Goal: Download file/media

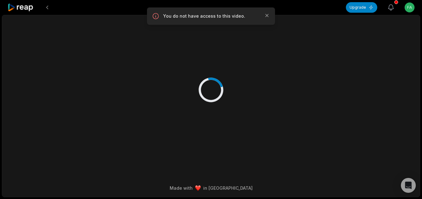
click at [391, 10] on icon "button" at bounding box center [390, 8] width 5 height 6
click at [23, 9] on icon at bounding box center [20, 7] width 26 height 8
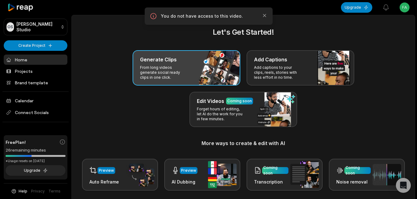
click at [174, 63] on h3 "Generate Clips" at bounding box center [158, 59] width 37 height 7
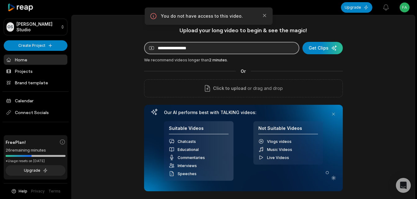
click at [214, 52] on input at bounding box center [221, 48] width 155 height 12
paste input "**********"
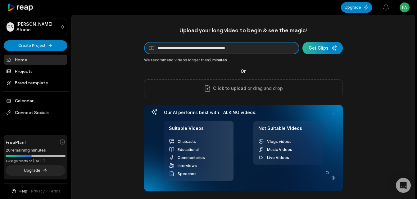
type input "**********"
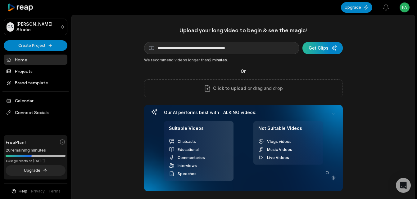
click at [323, 50] on div "submit" at bounding box center [322, 48] width 40 height 12
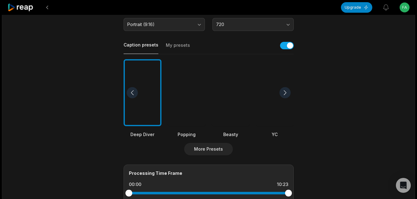
scroll to position [248, 0]
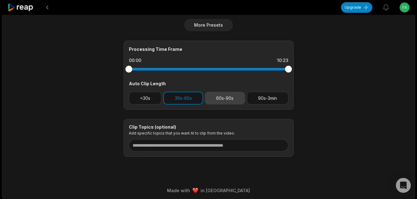
click at [223, 100] on button "60s-90s" at bounding box center [225, 98] width 40 height 13
click at [267, 101] on button "90s-3min" at bounding box center [268, 98] width 42 height 13
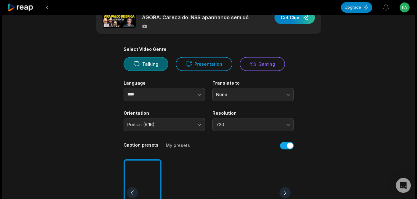
scroll to position [0, 0]
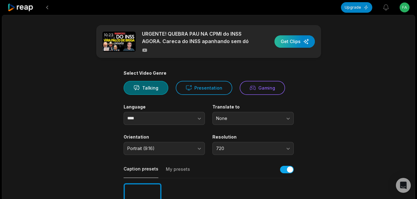
click at [291, 40] on div "button" at bounding box center [294, 41] width 40 height 12
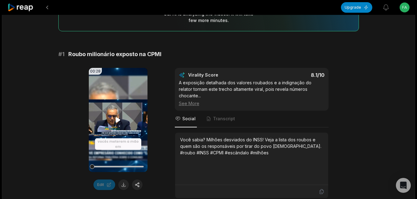
scroll to position [62, 0]
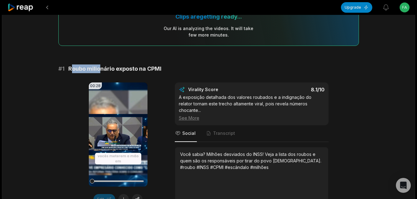
drag, startPoint x: 70, startPoint y: 70, endPoint x: 101, endPoint y: 68, distance: 31.1
click at [101, 68] on span "Roubo milionário exposto na CPMI" at bounding box center [114, 69] width 93 height 9
drag, startPoint x: 101, startPoint y: 68, endPoint x: 84, endPoint y: 69, distance: 17.4
click at [84, 69] on span "Roubo milionário exposto na CPMI" at bounding box center [114, 69] width 93 height 9
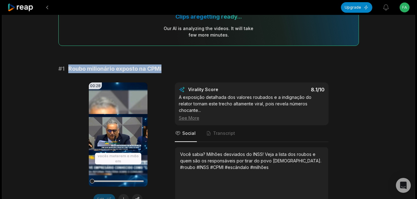
drag, startPoint x: 68, startPoint y: 70, endPoint x: 163, endPoint y: 65, distance: 95.1
click at [163, 65] on div "# 1 Roubo milionário exposto na CPMI" at bounding box center [208, 69] width 300 height 9
copy span "Roubo milionário exposto na CPMI"
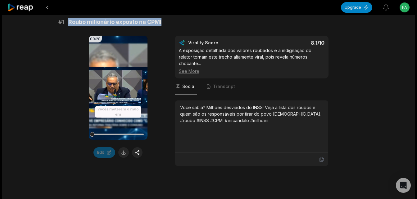
scroll to position [124, 0]
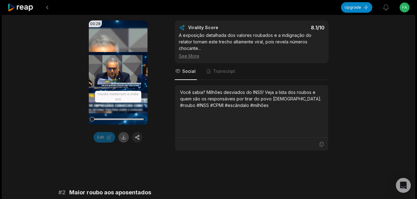
click at [124, 134] on button at bounding box center [123, 137] width 11 height 11
copy span "Roubo milionário exposto na CPMI"
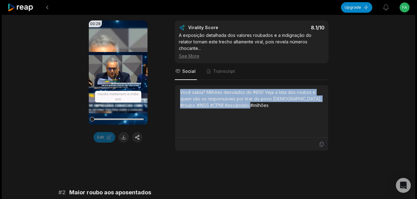
drag, startPoint x: 180, startPoint y: 88, endPoint x: 246, endPoint y: 104, distance: 67.1
click at [246, 104] on div "Você sabia? Milhões desviados do INSS! Veja a lista dos roubos e quem são os re…" at bounding box center [251, 111] width 143 height 45
copy div "Você sabia? Milhões desviados do INSS! Veja a lista dos roubos e quem são os re…"
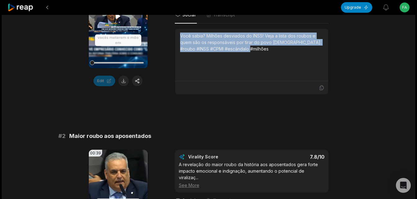
scroll to position [248, 0]
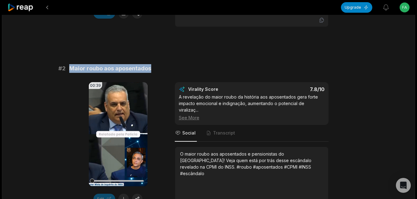
drag, startPoint x: 70, startPoint y: 62, endPoint x: 154, endPoint y: 62, distance: 83.8
click at [154, 64] on div "# 2 Maior roubo aos aposentados" at bounding box center [208, 68] width 300 height 9
copy span "Maior roubo aos aposentados"
click at [122, 194] on button at bounding box center [123, 199] width 11 height 11
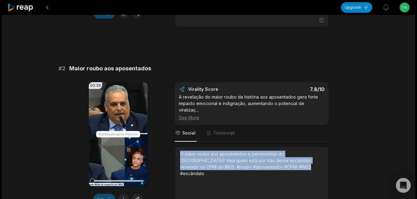
drag, startPoint x: 181, startPoint y: 147, endPoint x: 270, endPoint y: 161, distance: 90.4
click at [270, 161] on div "O maior roubo aos aposentados e pensionistas do [GEOGRAPHIC_DATA]! Veja quem es…" at bounding box center [251, 164] width 143 height 26
copy div "O maior roubo aos aposentados e pensionistas do [GEOGRAPHIC_DATA]! Veja quem es…"
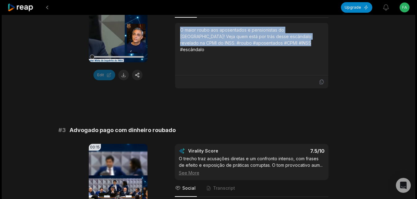
scroll to position [435, 0]
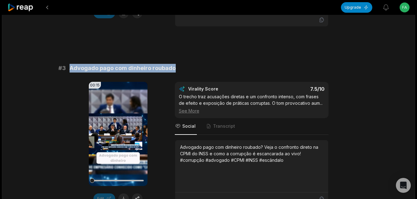
drag, startPoint x: 69, startPoint y: 62, endPoint x: 174, endPoint y: 61, distance: 104.6
click at [174, 64] on div "# 3 Advogado pago com dinheiro roubado" at bounding box center [208, 68] width 300 height 9
copy span "Advogado pago com dinheiro roubado"
click at [122, 195] on button at bounding box center [123, 199] width 11 height 11
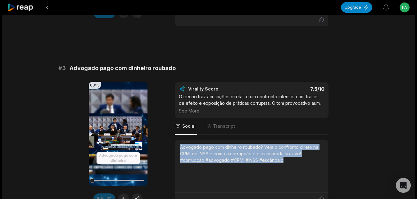
drag, startPoint x: 180, startPoint y: 140, endPoint x: 296, endPoint y: 163, distance: 118.3
click at [296, 163] on div "Advogado pago com dinheiro roubado? Veja o confronto direto na CPMI do INSS e c…" at bounding box center [251, 166] width 143 height 45
copy div "Advogado pago com dinheiro roubado? Veja o confronto direto na CPMI do INSS e c…"
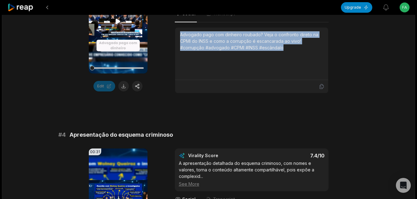
scroll to position [559, 0]
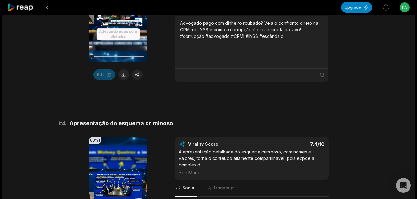
click at [72, 119] on span "Apresentação do esquema criminoso" at bounding box center [121, 123] width 103 height 9
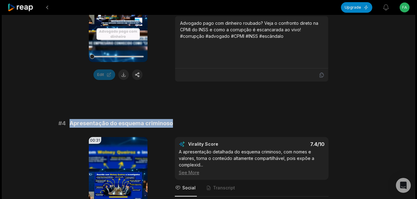
drag, startPoint x: 70, startPoint y: 118, endPoint x: 172, endPoint y: 116, distance: 101.8
click at [172, 119] on div "# 4 Apresentação do esquema criminoso" at bounding box center [208, 123] width 300 height 9
copy span "Apresentação do esquema criminoso"
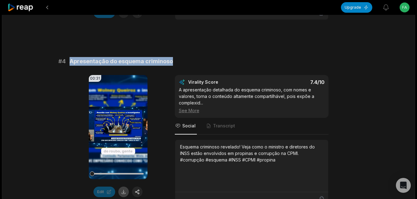
click at [126, 187] on button at bounding box center [123, 192] width 11 height 11
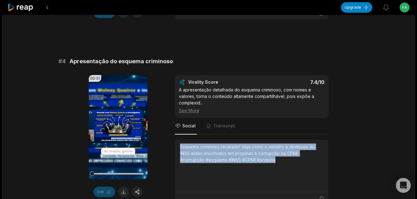
drag, startPoint x: 179, startPoint y: 142, endPoint x: 280, endPoint y: 161, distance: 102.2
click at [280, 161] on div "Esquema criminoso revelado! Veja como o ministro e diretores do INSS estão envo…" at bounding box center [251, 166] width 153 height 52
copy div "Esquema criminoso revelado! Veja como o ministro e diretores do INSS estão envo…"
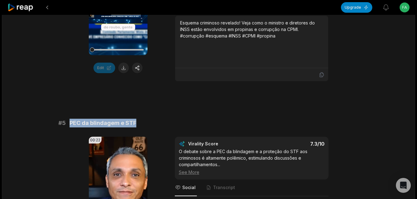
drag, startPoint x: 70, startPoint y: 116, endPoint x: 138, endPoint y: 115, distance: 67.7
click at [138, 119] on div "# 5 PEC da blindagem e STF" at bounding box center [208, 123] width 300 height 9
copy span "PEC da blindagem e STF"
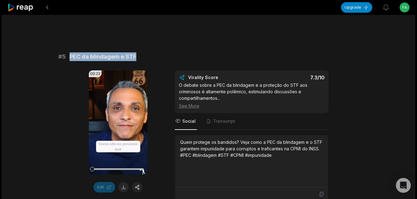
scroll to position [869, 0]
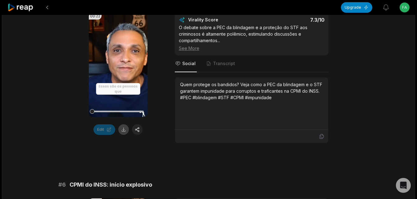
click at [125, 127] on button at bounding box center [123, 129] width 11 height 11
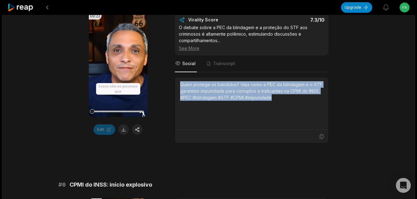
drag, startPoint x: 181, startPoint y: 78, endPoint x: 284, endPoint y: 94, distance: 104.4
click at [284, 94] on div "Quem protege os bandidos? Veja como a PEC da blindagem e o STF garantem impunid…" at bounding box center [251, 91] width 143 height 20
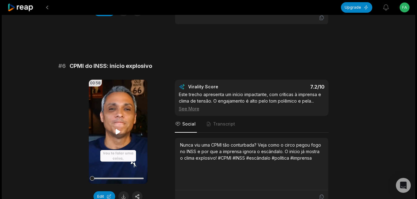
scroll to position [943, 0]
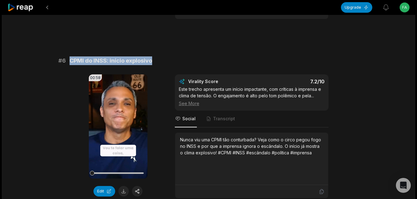
drag, startPoint x: 70, startPoint y: 53, endPoint x: 154, endPoint y: 54, distance: 84.4
click at [154, 56] on div "# 6 CPMI do INSS: início explosivo" at bounding box center [208, 60] width 300 height 9
click at [125, 186] on button at bounding box center [123, 191] width 11 height 11
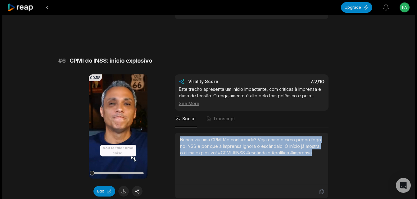
drag, startPoint x: 181, startPoint y: 133, endPoint x: 327, endPoint y: 148, distance: 146.6
click at [327, 148] on div "Nunca viu uma CPMI tão conturbada? Veja como o circo pegou fogo no INSS e por q…" at bounding box center [251, 159] width 153 height 52
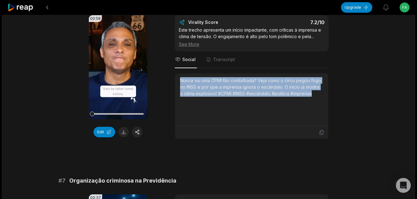
scroll to position [1130, 0]
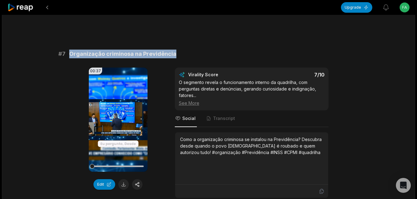
drag, startPoint x: 69, startPoint y: 49, endPoint x: 183, endPoint y: 50, distance: 113.6
click at [183, 50] on div "# 7 Organização criminosa na Previdência" at bounding box center [208, 54] width 300 height 9
click at [124, 179] on button at bounding box center [123, 184] width 11 height 11
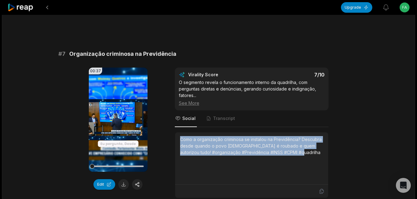
drag, startPoint x: 181, startPoint y: 133, endPoint x: 292, endPoint y: 144, distance: 111.4
click at [292, 144] on div "Como a organização criminosa se instalou na Previdência? Descubra desde quando …" at bounding box center [251, 146] width 143 height 20
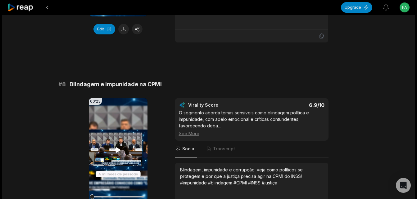
scroll to position [1316, 0]
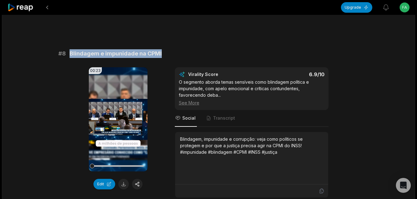
drag, startPoint x: 70, startPoint y: 46, endPoint x: 183, endPoint y: 45, distance: 113.0
click at [183, 49] on div "# 8 Blindagem e impunidade na CPMI" at bounding box center [208, 53] width 300 height 9
click at [125, 179] on button at bounding box center [123, 184] width 11 height 11
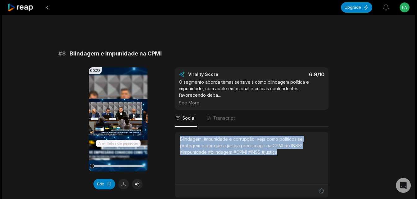
drag, startPoint x: 181, startPoint y: 133, endPoint x: 287, endPoint y: 159, distance: 109.2
click at [287, 159] on div "Blindagem, impunidade e corrupção: veja como políticos se protegem e por que a …" at bounding box center [251, 158] width 143 height 45
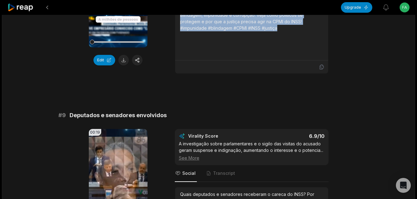
scroll to position [1502, 0]
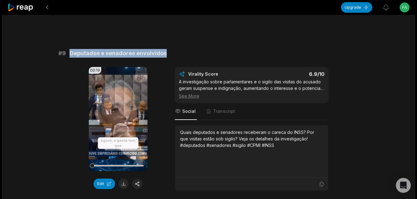
drag, startPoint x: 70, startPoint y: 45, endPoint x: 168, endPoint y: 40, distance: 98.8
click at [123, 179] on button at bounding box center [123, 184] width 11 height 11
click at [117, 108] on video "Your browser does not support mp4 format." at bounding box center [118, 119] width 59 height 104
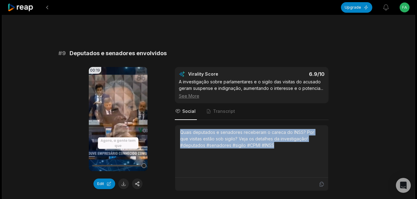
drag, startPoint x: 180, startPoint y: 127, endPoint x: 280, endPoint y: 137, distance: 100.8
click at [280, 137] on div "Quais deputados e senadores receberam o careca do INSS? Por que visitas estão s…" at bounding box center [251, 139] width 143 height 20
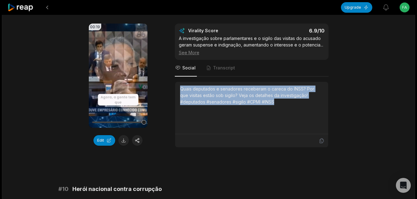
scroll to position [1626, 0]
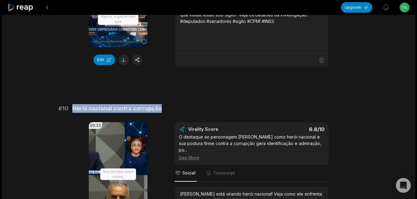
drag, startPoint x: 73, startPoint y: 101, endPoint x: 166, endPoint y: 100, distance: 92.8
click at [166, 104] on div "# 10 Herói nacional contra corrupção" at bounding box center [208, 108] width 300 height 9
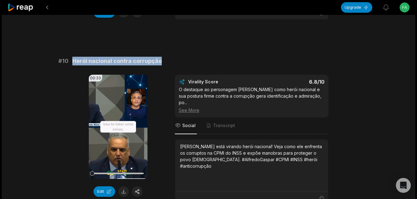
scroll to position [1688, 0]
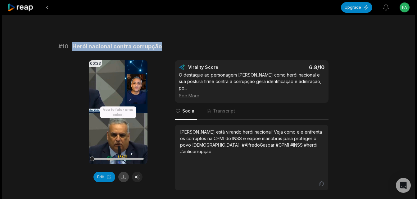
click at [125, 172] on button at bounding box center [123, 177] width 11 height 11
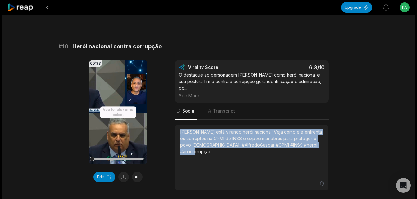
drag, startPoint x: 180, startPoint y: 119, endPoint x: 324, endPoint y: 133, distance: 144.4
click at [324, 133] on div "[PERSON_NAME] está virando herói nacional! Veja como ele enfrenta os corruptos …" at bounding box center [251, 151] width 153 height 52
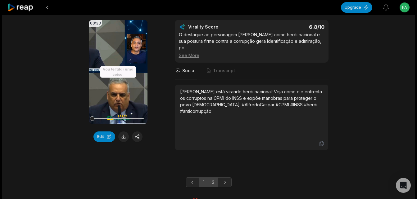
click at [215, 178] on link "2" at bounding box center [213, 183] width 10 height 10
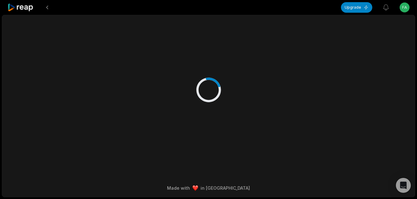
scroll to position [0, 0]
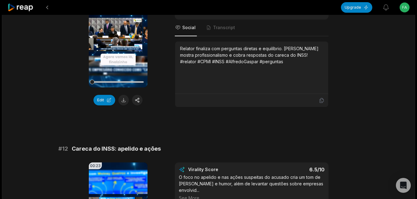
scroll to position [124, 0]
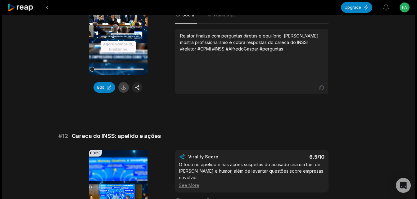
click at [123, 89] on button at bounding box center [123, 87] width 11 height 11
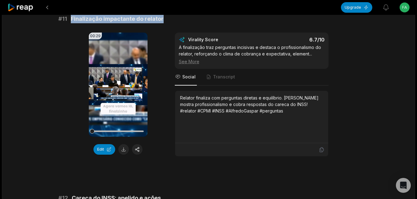
drag, startPoint x: 181, startPoint y: 98, endPoint x: 301, endPoint y: 121, distance: 122.2
click at [301, 121] on div "Relator finaliza com perguntas diretas e equilíbrio. [PERSON_NAME] mostra profi…" at bounding box center [251, 117] width 143 height 45
copy div "Relator finaliza com perguntas diretas e equilíbrio. [PERSON_NAME] mostra profi…"
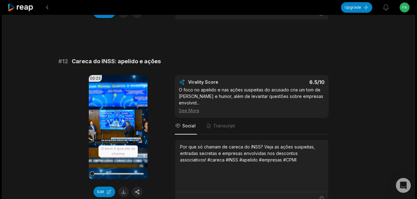
scroll to position [186, 0]
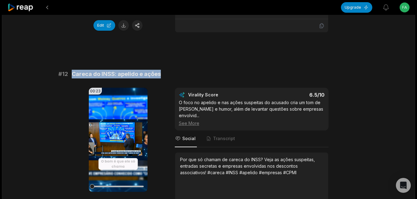
drag, startPoint x: 71, startPoint y: 74, endPoint x: 169, endPoint y: 66, distance: 98.4
copy span "Careca do INSS: apelido e ações"
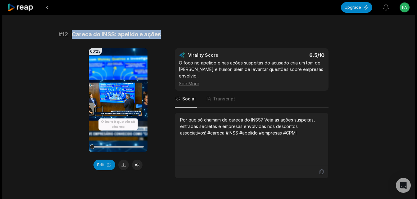
scroll to position [248, 0]
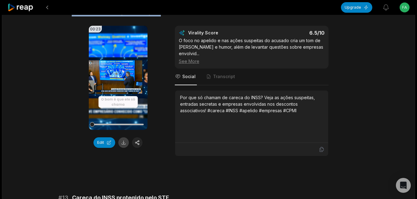
click at [125, 142] on button at bounding box center [123, 143] width 11 height 11
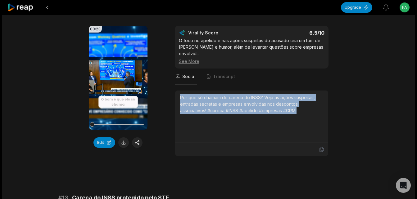
drag, startPoint x: 179, startPoint y: 97, endPoint x: 301, endPoint y: 120, distance: 124.0
click at [301, 120] on div "Por que só chamam de careca do INSS? Veja as ações suspeitas, entradas secretas…" at bounding box center [251, 117] width 153 height 52
copy div "Por que só chamam de careca do INSS? Veja as ações suspeitas, entradas secretas…"
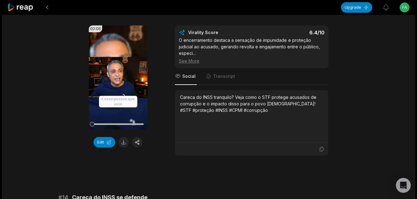
scroll to position [372, 0]
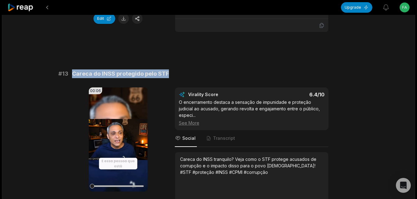
drag, startPoint x: 72, startPoint y: 76, endPoint x: 178, endPoint y: 72, distance: 105.9
click at [178, 72] on div "# 13 Careca do INSS protegido pelo STF" at bounding box center [208, 74] width 300 height 9
copy span "Careca do INSS protegido pelo STF"
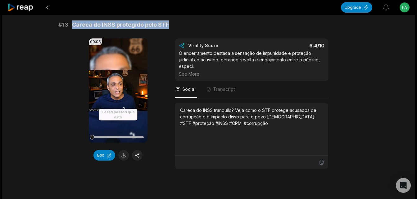
scroll to position [435, 0]
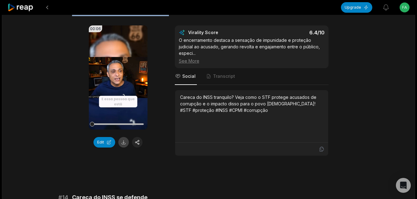
click at [124, 141] on button at bounding box center [123, 142] width 11 height 11
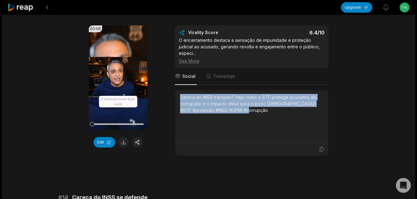
drag, startPoint x: 180, startPoint y: 98, endPoint x: 254, endPoint y: 111, distance: 74.9
click at [254, 111] on div "Careca do INSS tranquilo? Veja como o STF protege acusados de corrupção e o imp…" at bounding box center [251, 104] width 143 height 20
copy div "Careca do INSS tranquilo? Veja como o STF protege acusados de corrupção e o imp…"
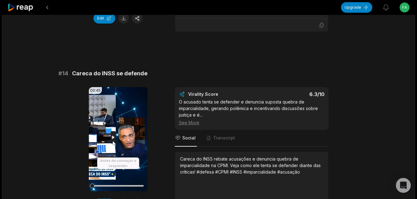
scroll to position [621, 0]
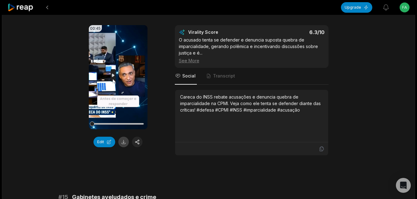
click at [122, 142] on button at bounding box center [123, 142] width 11 height 11
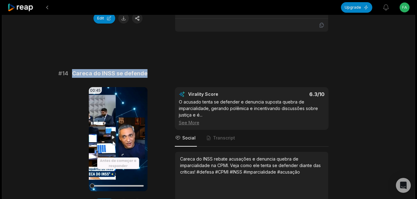
drag, startPoint x: 71, startPoint y: 72, endPoint x: 151, endPoint y: 75, distance: 79.5
click at [151, 75] on div "# 14 Careca do INSS se defende" at bounding box center [208, 73] width 300 height 9
copy span "Careca do INSS se defende"
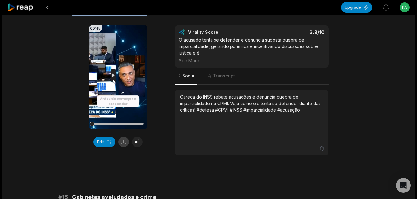
click at [124, 141] on button at bounding box center [123, 142] width 11 height 11
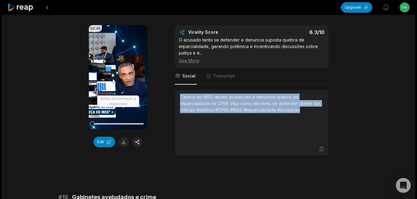
drag, startPoint x: 179, startPoint y: 96, endPoint x: 309, endPoint y: 112, distance: 131.3
click at [309, 112] on div "Careca do INSS rebate acusações e denuncia quebra de imparcialidade na CPMI. Ve…" at bounding box center [251, 116] width 153 height 52
copy div "Careca do INSS rebate acusações e denuncia quebra de imparcialidade na CPMI. Ve…"
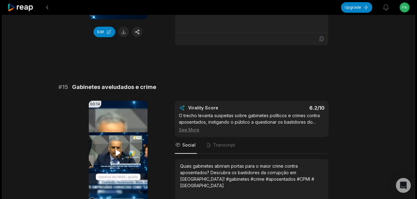
scroll to position [745, 0]
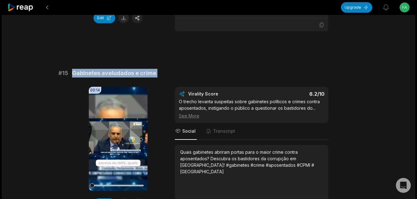
drag, startPoint x: 71, startPoint y: 75, endPoint x: 157, endPoint y: 78, distance: 85.7
click at [157, 78] on div "# 15 Gabinetes aveludados e crime 00:14 Your browser does not support mp4 forma…" at bounding box center [208, 140] width 300 height 142
copy div "Gabinetes aveludados e crime 00:14"
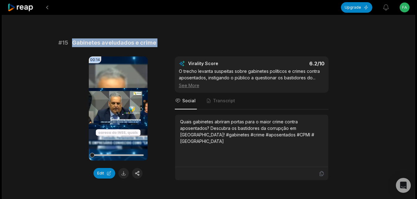
scroll to position [807, 0]
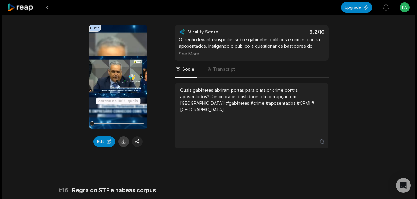
click at [123, 141] on button at bounding box center [123, 142] width 11 height 11
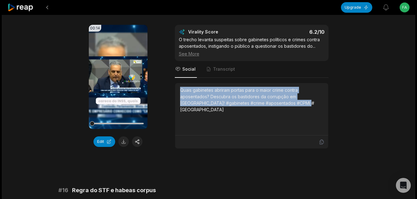
drag, startPoint x: 180, startPoint y: 91, endPoint x: 291, endPoint y: 111, distance: 112.0
click at [291, 111] on div "Quais gabinetes abriram portas para o maior crime contra aposentados? Descubra …" at bounding box center [251, 109] width 143 height 45
copy div "Quais gabinetes abriram portas para o maior crime contra aposentados? Descubra …"
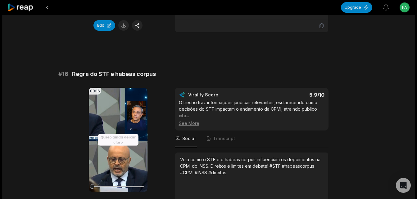
scroll to position [931, 0]
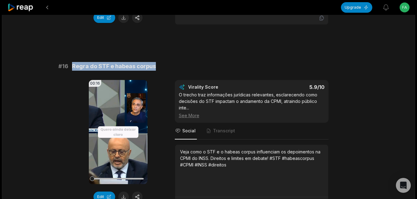
drag, startPoint x: 72, startPoint y: 68, endPoint x: 155, endPoint y: 65, distance: 82.3
click at [155, 65] on div "# 16 Regra do STF e habeas corpus" at bounding box center [208, 66] width 300 height 9
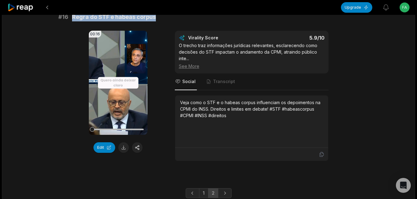
scroll to position [1004, 0]
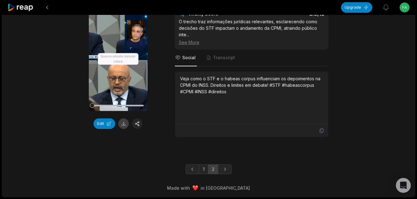
click at [121, 124] on button at bounding box center [123, 124] width 11 height 11
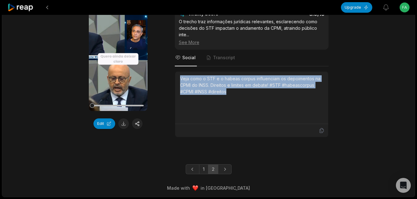
drag, startPoint x: 180, startPoint y: 79, endPoint x: 249, endPoint y: 91, distance: 70.6
click at [249, 91] on div "Veja como o STF e o habeas corpus influenciam os depoimentos na CPMI do INSS. D…" at bounding box center [251, 85] width 143 height 20
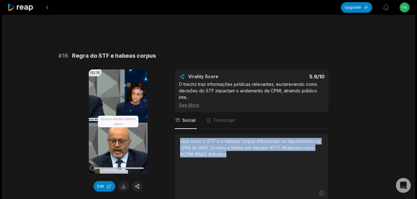
scroll to position [942, 0]
